Goal: Find contact information: Find contact information

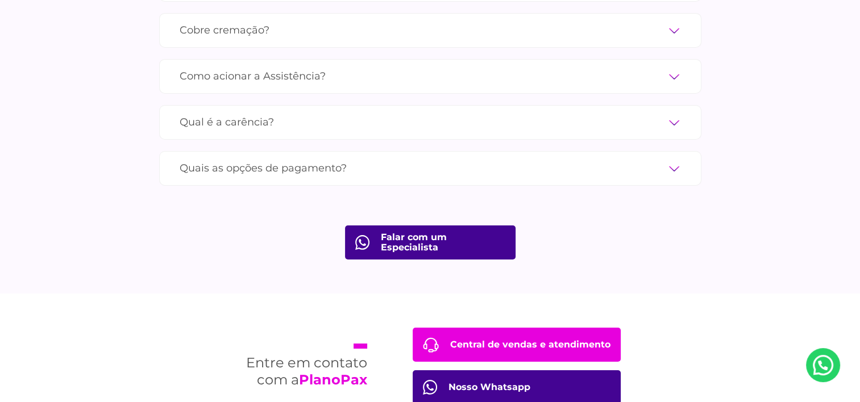
scroll to position [4141, 0]
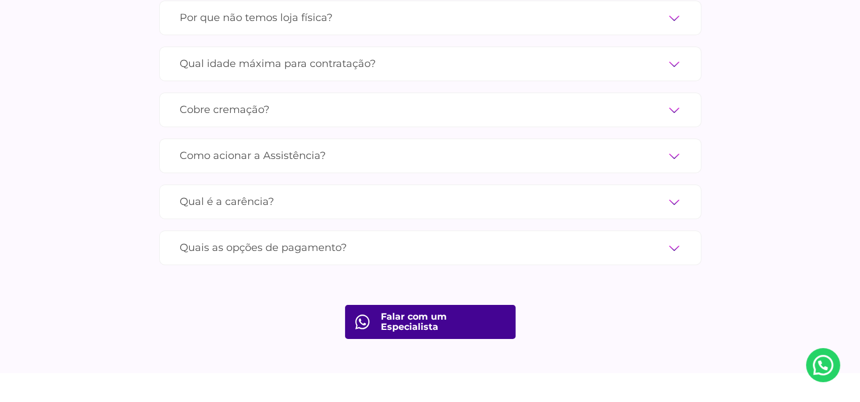
scroll to position [4141, 0]
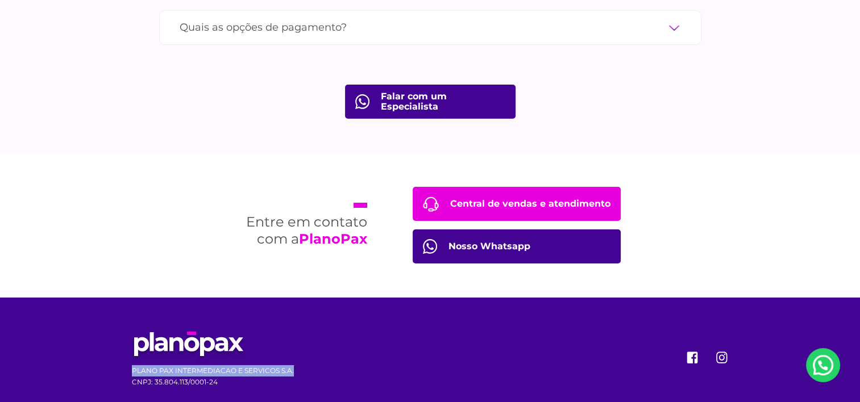
drag, startPoint x: 133, startPoint y: 349, endPoint x: 296, endPoint y: 349, distance: 163.1
click at [296, 349] on div "PLANO PAX INTERMEDIACAO E SERVICOS S.A. CNPJ: 35.804.113/0001-24" at bounding box center [430, 360] width 614 height 124
